Goal: Task Accomplishment & Management: Use online tool/utility

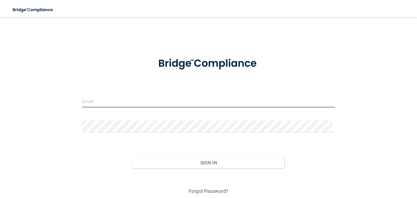
click at [206, 98] on input "email" at bounding box center [208, 101] width 253 height 12
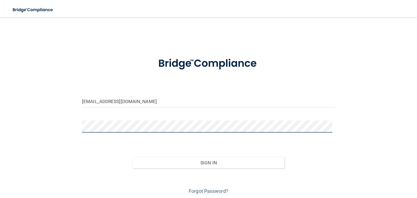
click at [133, 157] on button "Sign In" at bounding box center [209, 163] width 152 height 12
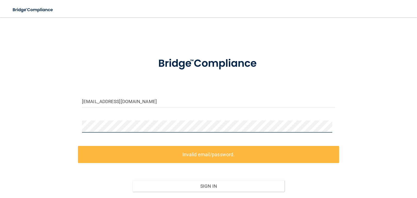
click at [37, 131] on div "[EMAIL_ADDRESS][DOMAIN_NAME] Invalid email/password. You don't have permission …" at bounding box center [209, 121] width 396 height 196
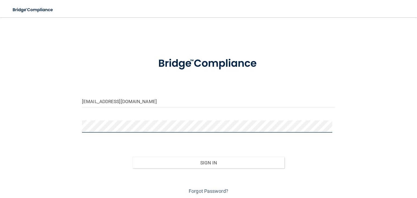
click at [133, 157] on button "Sign In" at bounding box center [209, 163] width 152 height 12
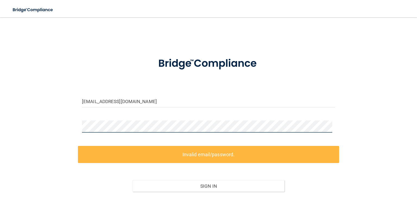
click at [73, 124] on div "[EMAIL_ADDRESS][DOMAIN_NAME] Invalid email/password. You don't have permission …" at bounding box center [209, 121] width 396 height 196
drag, startPoint x: 172, startPoint y: 108, endPoint x: 175, endPoint y: 106, distance: 3.5
click at [172, 107] on div "[EMAIL_ADDRESS][DOMAIN_NAME]" at bounding box center [208, 103] width 261 height 16
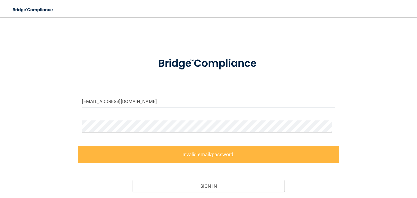
click at [176, 103] on input "[EMAIL_ADDRESS][DOMAIN_NAME]" at bounding box center [208, 101] width 253 height 12
drag, startPoint x: 174, startPoint y: 100, endPoint x: 0, endPoint y: 89, distance: 174.5
click at [0, 89] on main "[EMAIL_ADDRESS][DOMAIN_NAME] Invalid email/password. You don't have permission …" at bounding box center [208, 107] width 417 height 181
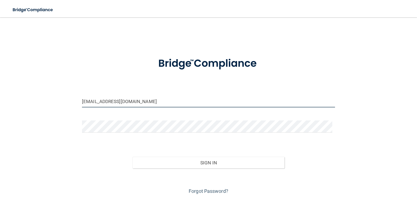
type input "[EMAIL_ADDRESS][DOMAIN_NAME]"
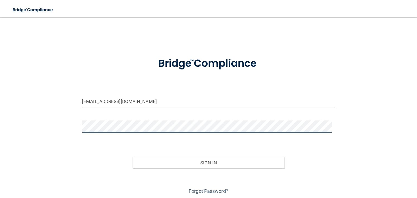
click at [28, 127] on div "[EMAIL_ADDRESS][DOMAIN_NAME] Invalid email/password. You don't have permission …" at bounding box center [209, 109] width 396 height 173
click at [133, 157] on button "Sign In" at bounding box center [209, 163] width 152 height 12
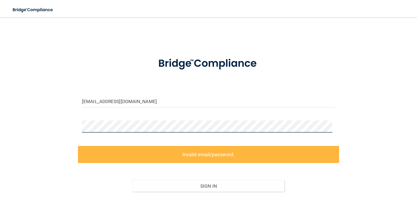
click at [0, 140] on main "[EMAIL_ADDRESS][DOMAIN_NAME] Invalid email/password. You don't have permission …" at bounding box center [208, 107] width 417 height 181
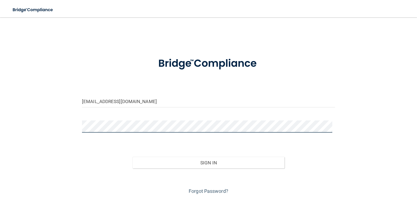
click at [133, 157] on button "Sign In" at bounding box center [209, 163] width 152 height 12
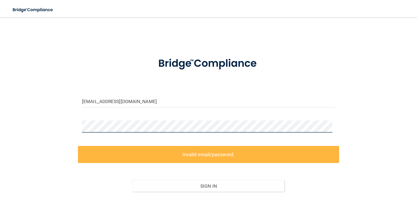
click at [0, 122] on main "[EMAIL_ADDRESS][DOMAIN_NAME] Invalid email/password. You don't have permission …" at bounding box center [208, 107] width 417 height 181
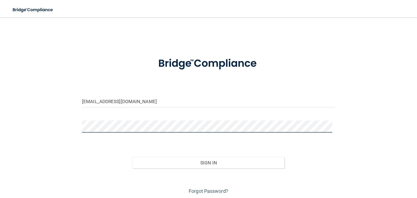
click at [133, 157] on button "Sign In" at bounding box center [209, 163] width 152 height 12
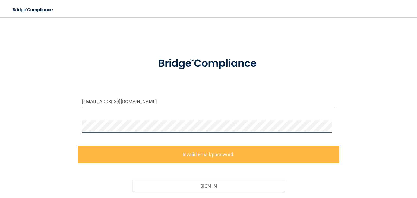
click at [67, 123] on div "[EMAIL_ADDRESS][DOMAIN_NAME] Invalid email/password. You don't have permission …" at bounding box center [209, 121] width 396 height 196
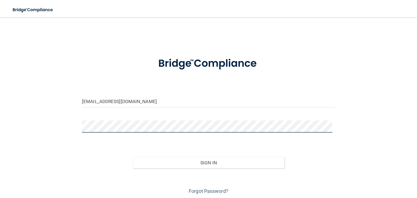
click at [133, 157] on button "Sign In" at bounding box center [209, 163] width 152 height 12
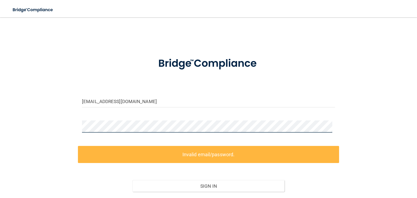
click at [5, 120] on main "[EMAIL_ADDRESS][DOMAIN_NAME] Invalid email/password. You don't have permission …" at bounding box center [208, 107] width 417 height 181
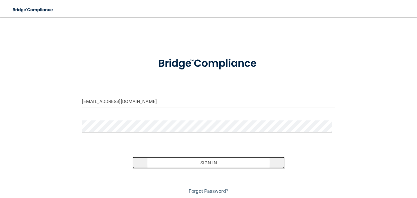
click at [235, 165] on button "Sign In" at bounding box center [209, 163] width 152 height 12
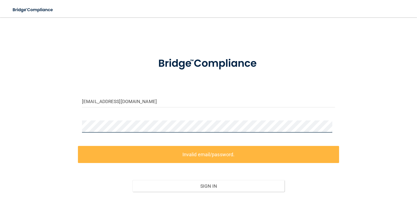
click at [56, 129] on div "[EMAIL_ADDRESS][DOMAIN_NAME] Invalid email/password. You don't have permission …" at bounding box center [209, 121] width 396 height 196
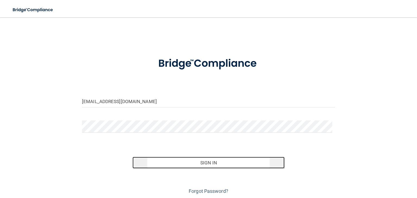
click at [194, 159] on button "Sign In" at bounding box center [209, 163] width 152 height 12
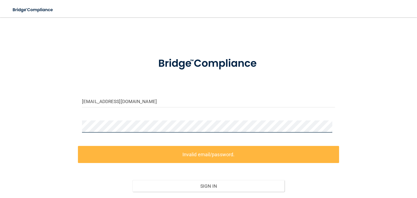
click at [38, 130] on div "[EMAIL_ADDRESS][DOMAIN_NAME] Invalid email/password. You don't have permission …" at bounding box center [209, 121] width 396 height 196
